Goal: Task Accomplishment & Management: Use online tool/utility

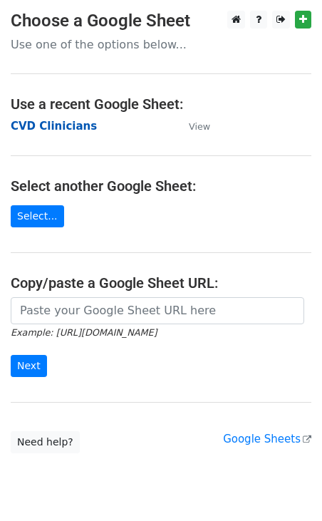
click at [81, 122] on strong "CVD Clinicians" at bounding box center [54, 126] width 86 height 13
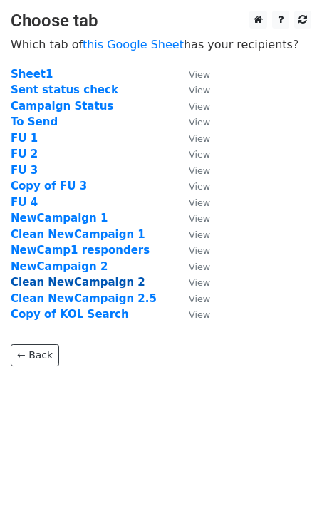
click at [87, 283] on strong "Clean NewCampaign 2" at bounding box center [78, 282] width 135 height 13
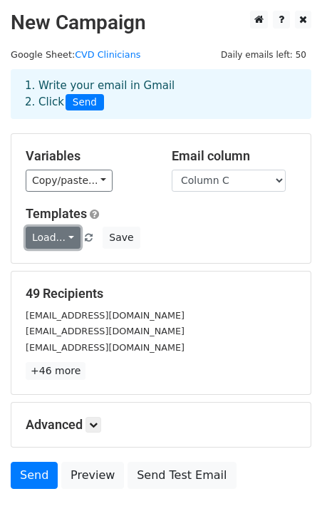
click at [61, 236] on link "Load..." at bounding box center [53, 237] width 55 height 22
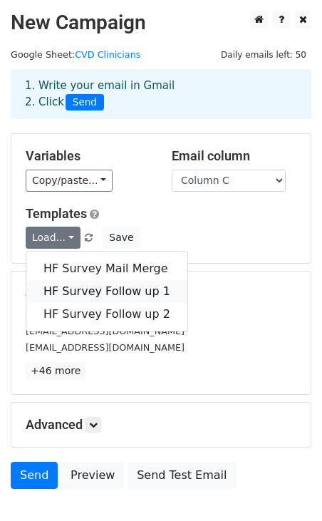
click at [113, 289] on link "HF Survey Follow up 1" at bounding box center [106, 291] width 161 height 23
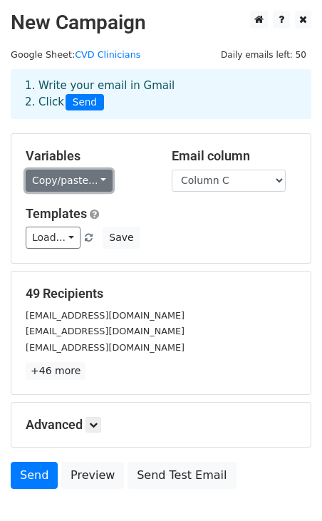
click at [83, 177] on link "Copy/paste..." at bounding box center [69, 181] width 87 height 22
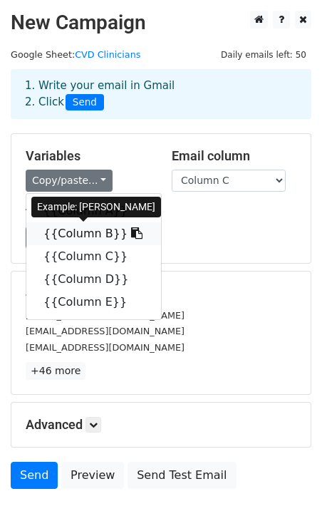
click at [83, 234] on link "{{Column B}}" at bounding box center [93, 233] width 135 height 23
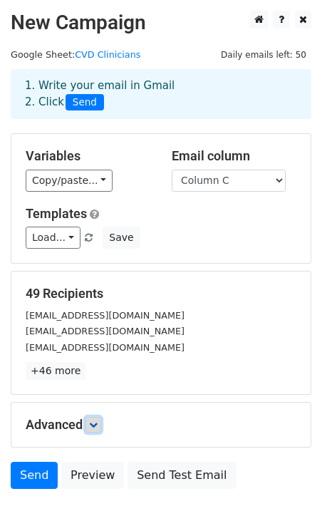
click at [98, 424] on icon at bounding box center [93, 424] width 9 height 9
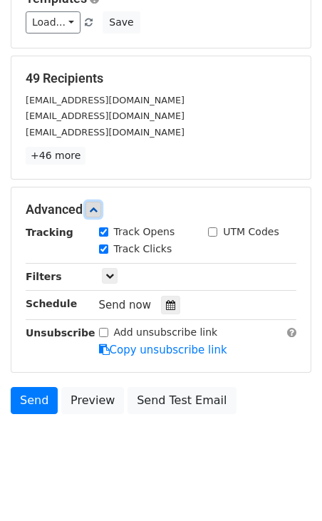
scroll to position [229, 0]
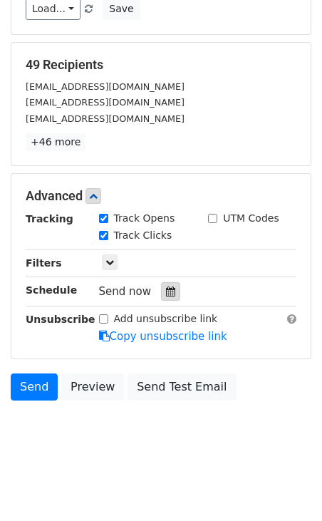
click at [166, 293] on icon at bounding box center [170, 291] width 9 height 10
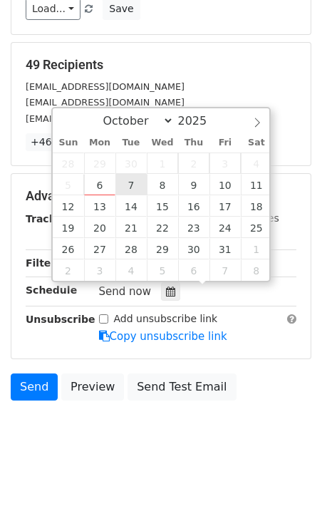
type input "2025-10-07 12:00"
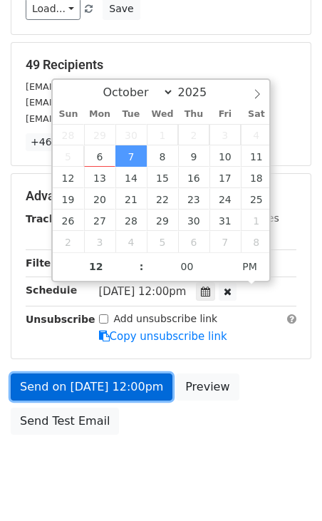
click at [70, 381] on link "Send on Oct 7 at 12:00pm" at bounding box center [92, 386] width 162 height 27
